Goal: Check status: Check status

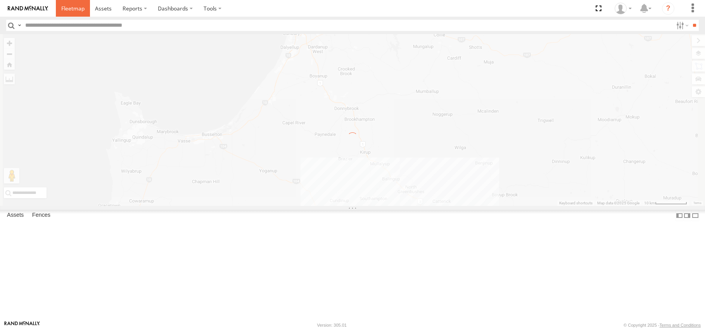
click at [72, 9] on span at bounding box center [72, 8] width 23 height 7
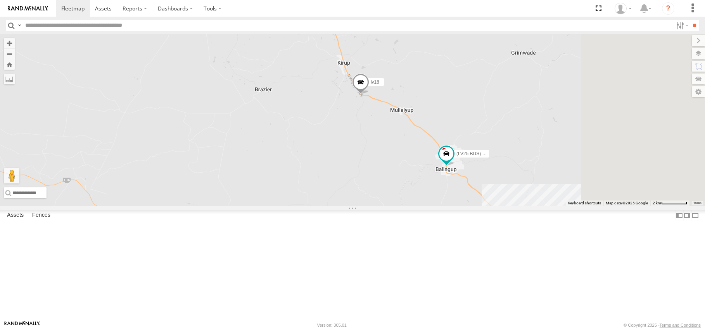
drag, startPoint x: 453, startPoint y: 190, endPoint x: 445, endPoint y: 164, distance: 27.8
click at [445, 164] on div "lv18 (LV25 BUS) 4675504189 (LV 11). Patrol" at bounding box center [352, 120] width 705 height 172
